Goal: Communication & Community: Answer question/provide support

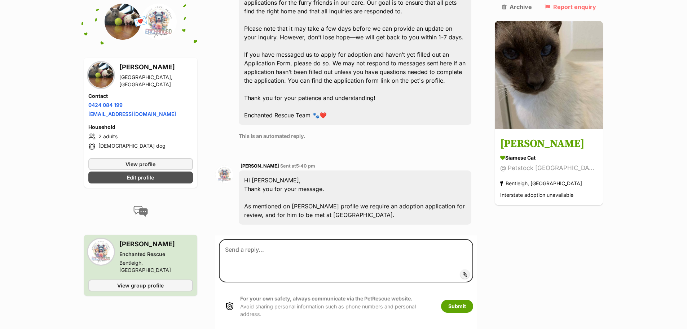
scroll to position [382, 0]
drag, startPoint x: 374, startPoint y: 177, endPoint x: 459, endPoint y: 174, distance: 84.5
click at [459, 174] on div "Hi [PERSON_NAME], Thank you for your message. As mentioned on [PERSON_NAME] pro…" at bounding box center [355, 196] width 233 height 54
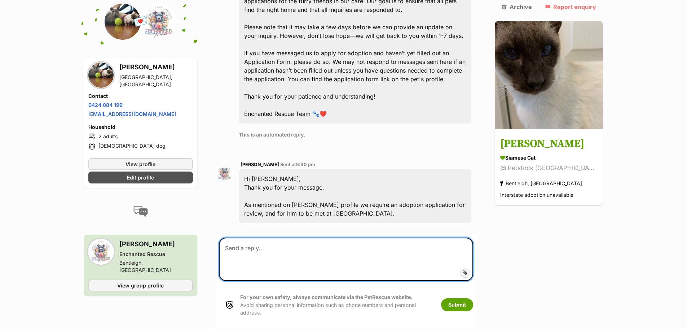
click at [284, 237] on textarea at bounding box center [346, 258] width 255 height 43
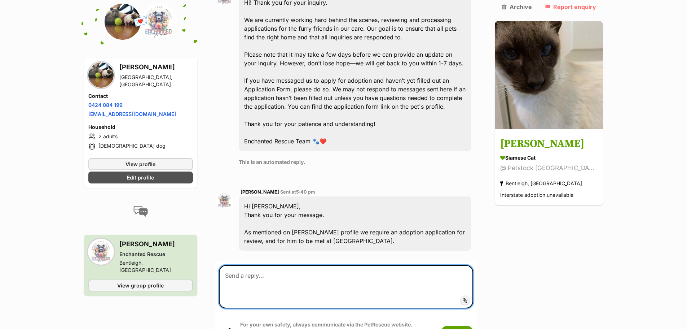
scroll to position [397, 0]
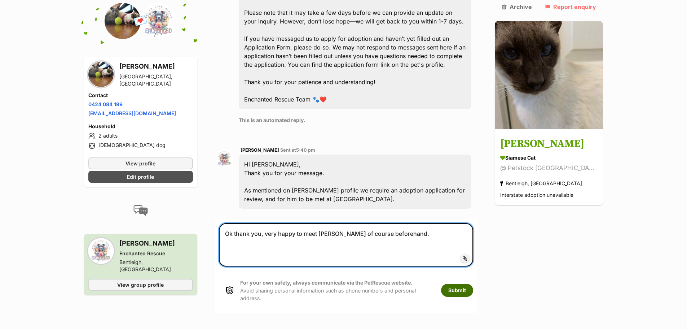
type textarea "Ok thank you, very happy to meet [PERSON_NAME] of course beforehand."
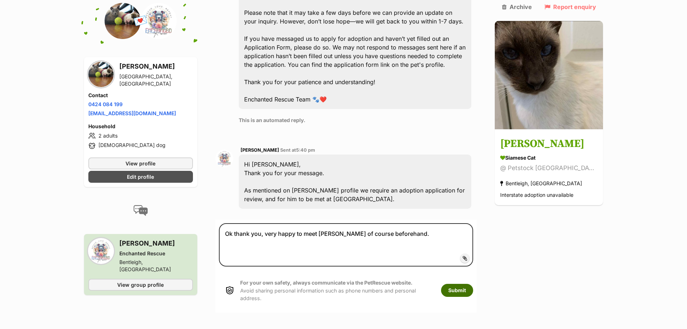
click at [471, 283] on button "Submit" at bounding box center [457, 289] width 32 height 13
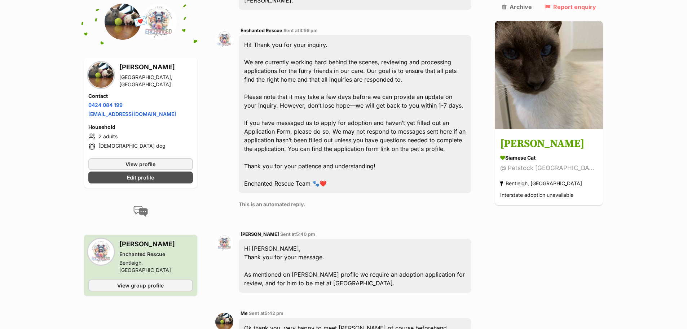
click at [264, 231] on span "[PERSON_NAME]" at bounding box center [260, 233] width 39 height 5
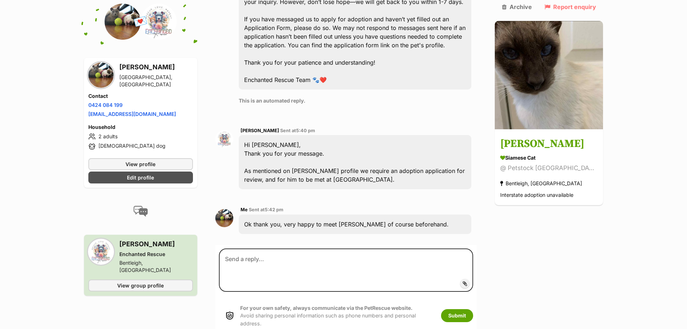
scroll to position [421, 0]
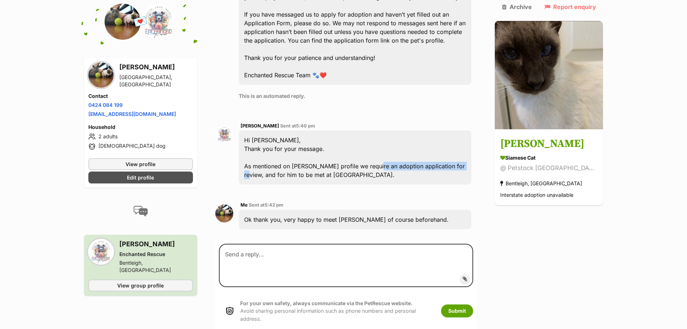
drag, startPoint x: 378, startPoint y: 140, endPoint x: 464, endPoint y: 136, distance: 85.9
click at [464, 136] on div "Hi [PERSON_NAME], Thank you for your message. As mentioned on [PERSON_NAME] pro…" at bounding box center [355, 157] width 233 height 54
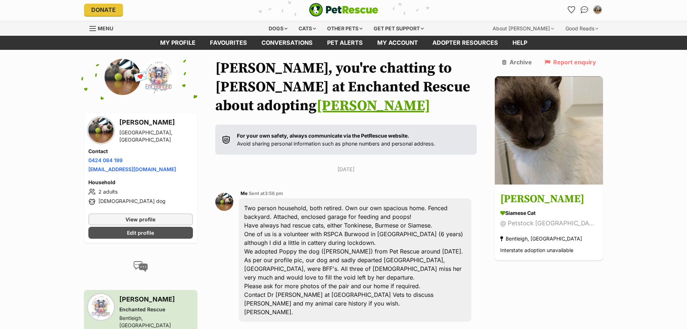
scroll to position [0, 0]
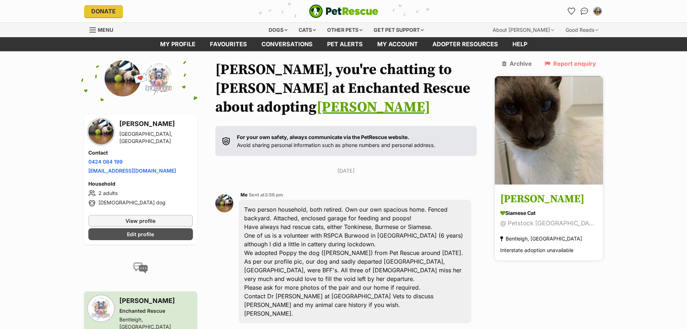
click at [533, 191] on h3 "[PERSON_NAME]" at bounding box center [548, 199] width 97 height 16
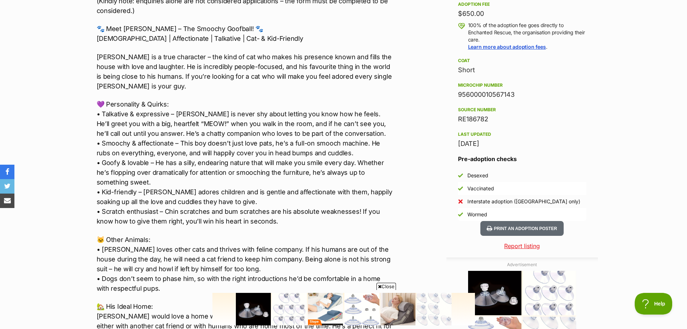
scroll to position [577, 0]
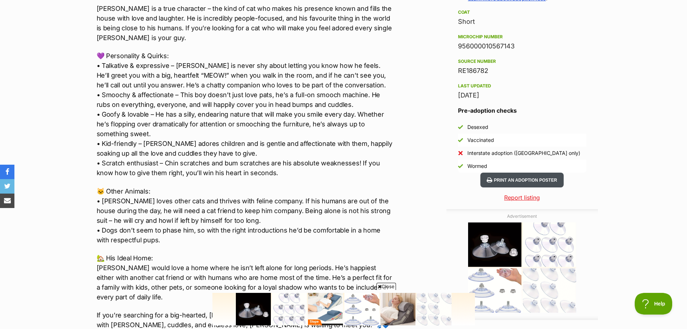
click at [547, 176] on button "Print an adoption poster" at bounding box center [521, 179] width 83 height 15
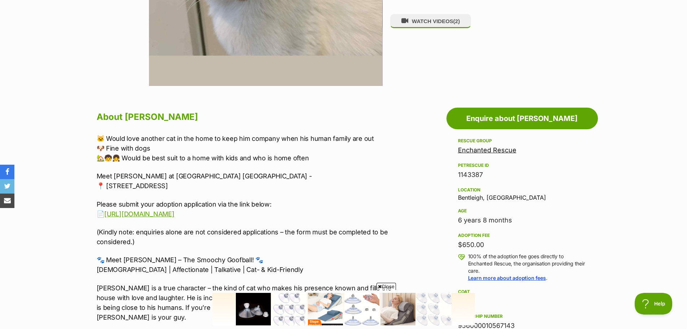
scroll to position [252, 0]
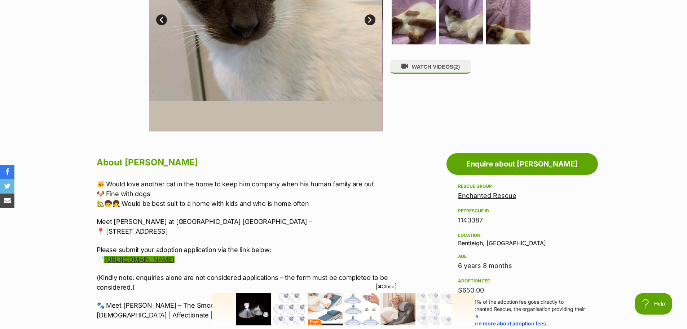
click at [138, 257] on link "https://forms.wix.com/r/7081951639489216989" at bounding box center [139, 259] width 70 height 8
